Goal: Find specific page/section: Find specific page/section

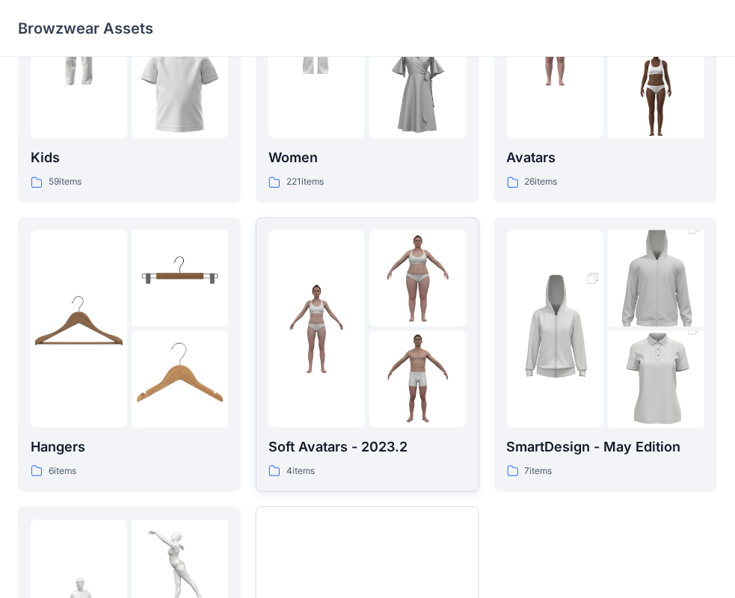
scroll to position [72, 0]
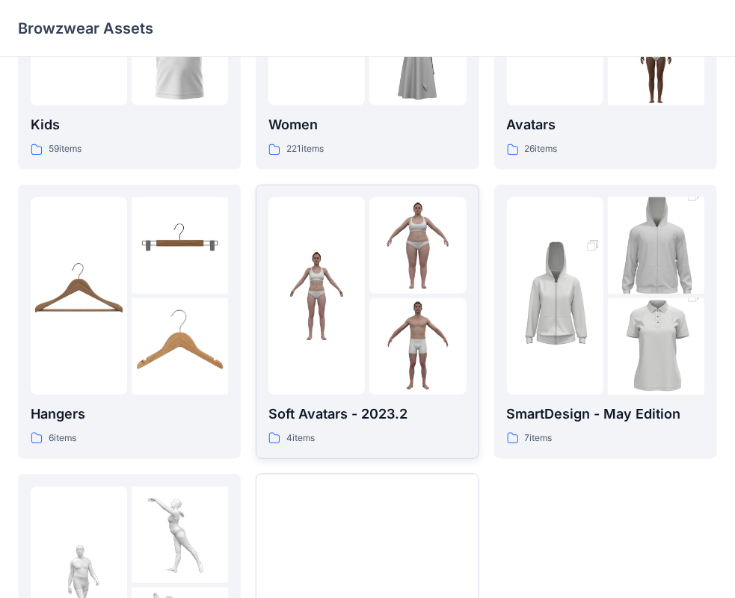
scroll to position [72, 0]
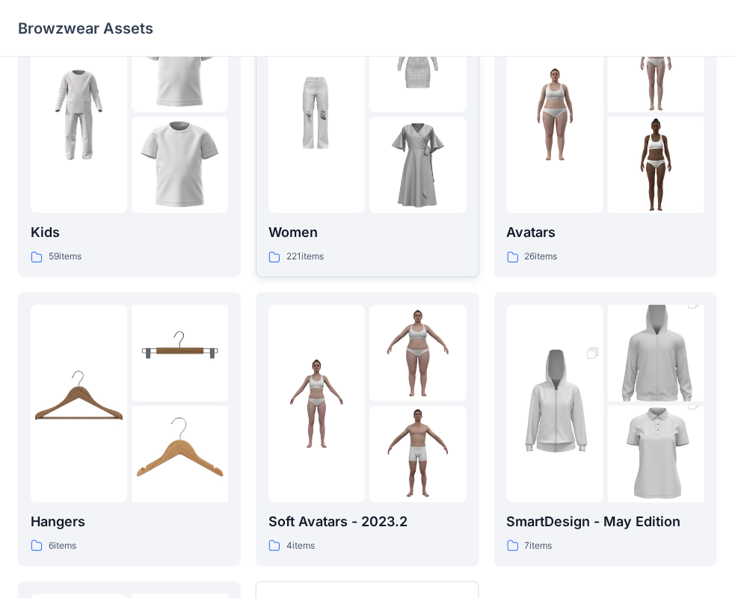
click at [413, 170] on img at bounding box center [417, 165] width 96 height 96
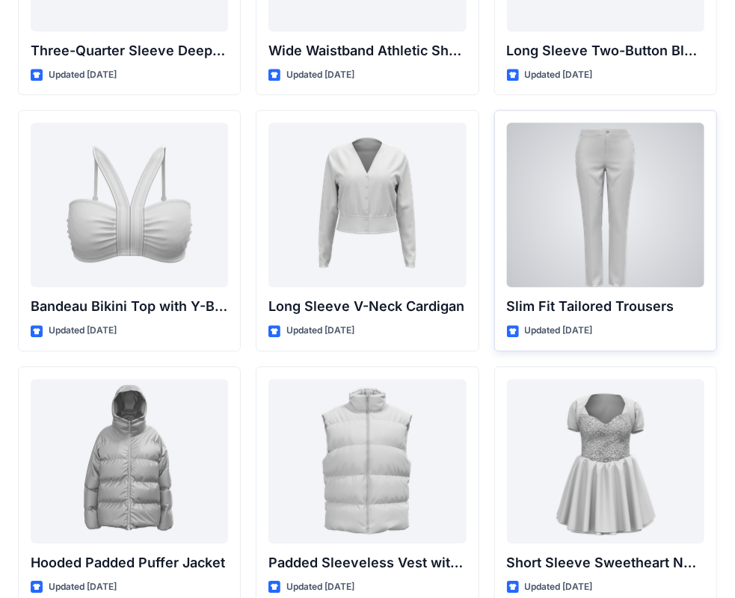
scroll to position [1530, 0]
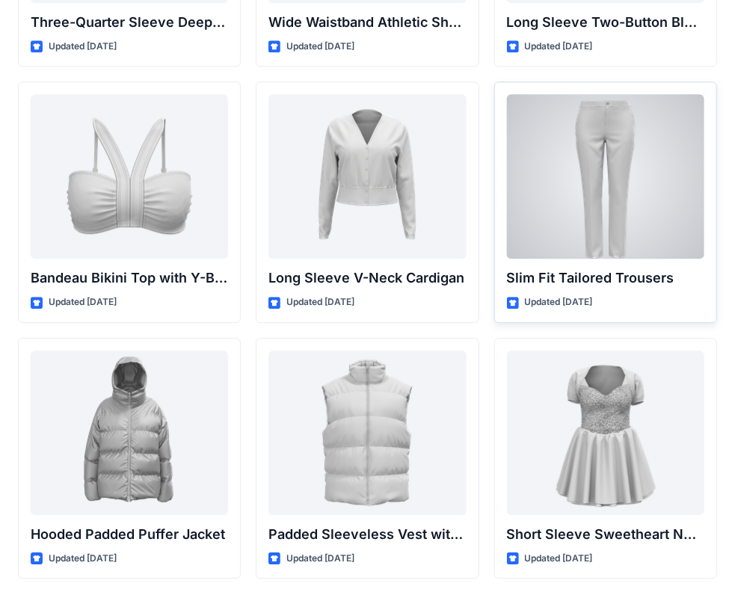
click at [619, 203] on div at bounding box center [605, 176] width 197 height 164
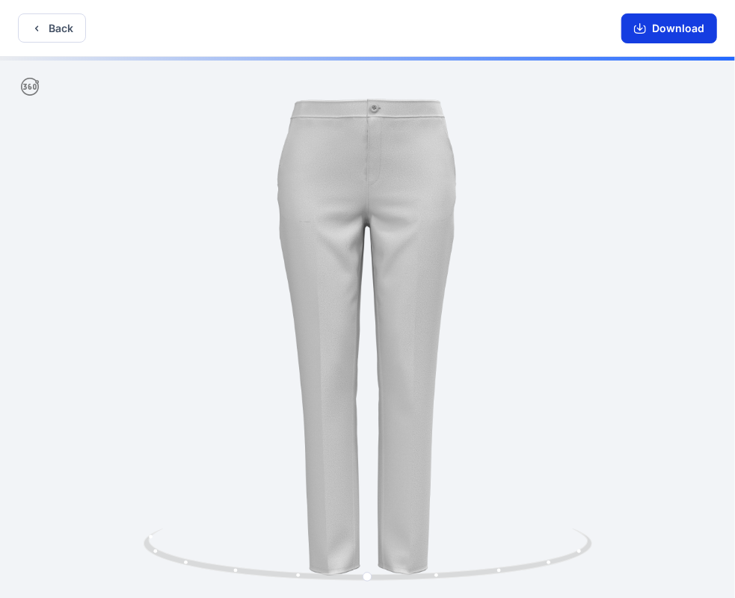
click at [636, 30] on icon "button" at bounding box center [640, 29] width 12 height 8
